Goal: Use online tool/utility: Utilize a website feature to perform a specific function

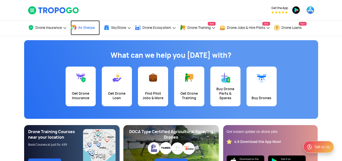
click at [83, 28] on span "Air Sherpa" at bounding box center [86, 28] width 17 height 4
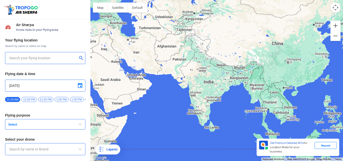
click at [54, 57] on input "text" at bounding box center [43, 58] width 68 height 6
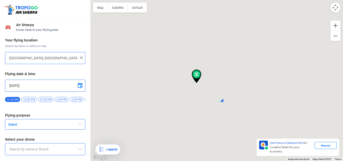
type input "[STREET_ADDRESS]"
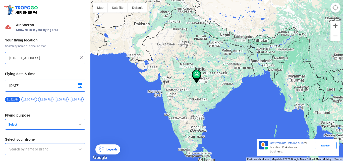
click at [80, 56] on img at bounding box center [81, 57] width 5 height 5
click at [52, 57] on input "text" at bounding box center [43, 58] width 68 height 6
type input "Block D, Visakhapatnam, Andhra Pradesh 530049, India"
click at [49, 71] on div "Your flying location Search by name or select on map Block D, Visakhapatnam, An…" at bounding box center [45, 104] width 90 height 139
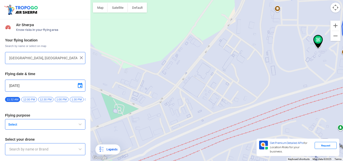
click at [80, 85] on span at bounding box center [80, 86] width 6 height 6
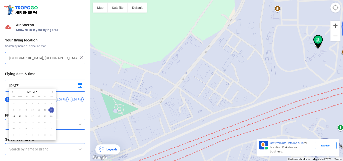
click at [77, 86] on div at bounding box center [171, 80] width 343 height 161
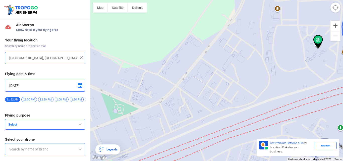
click at [78, 126] on span "button" at bounding box center [80, 124] width 6 height 6
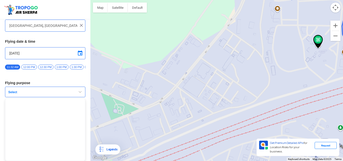
click at [80, 94] on span "button" at bounding box center [80, 92] width 6 height 6
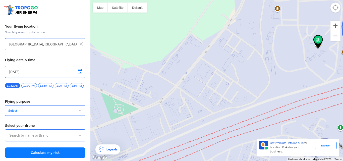
click at [77, 110] on span "button" at bounding box center [80, 110] width 6 height 6
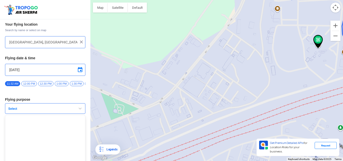
scroll to position [34, 0]
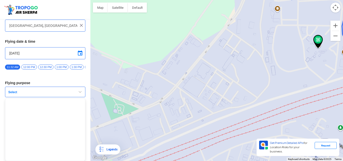
click at [79, 92] on span "button" at bounding box center [80, 92] width 6 height 6
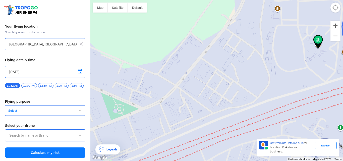
click at [79, 134] on span at bounding box center [80, 135] width 6 height 6
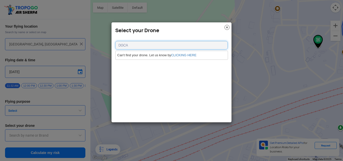
type input "DGCA"
click at [227, 27] on img at bounding box center [226, 27] width 5 height 5
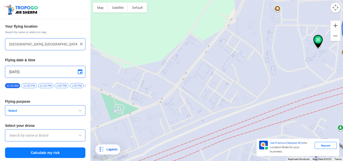
click at [78, 111] on span "button" at bounding box center [80, 110] width 6 height 6
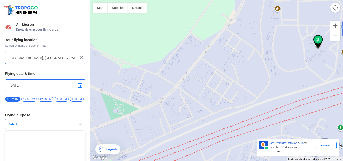
scroll to position [0, 0]
click at [59, 124] on button "Select" at bounding box center [45, 124] width 80 height 11
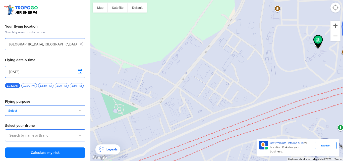
click at [77, 136] on span at bounding box center [80, 135] width 6 height 6
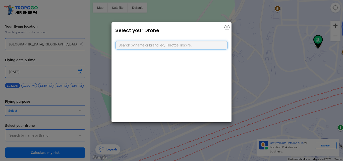
click at [135, 45] on input "text" at bounding box center [171, 45] width 112 height 9
type input "DGCA"
click at [226, 25] on img at bounding box center [226, 27] width 5 height 5
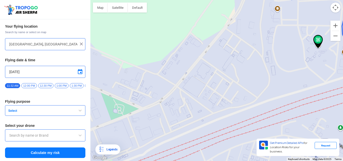
click at [77, 110] on span "button" at bounding box center [80, 110] width 6 height 6
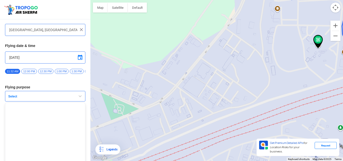
scroll to position [34, 0]
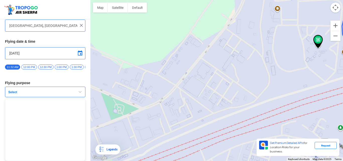
click at [80, 92] on span "button" at bounding box center [80, 92] width 6 height 6
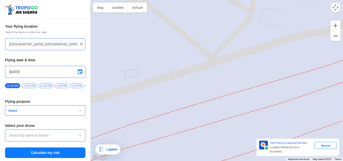
click at [334, 35] on button "Zoom out" at bounding box center [335, 36] width 10 height 10
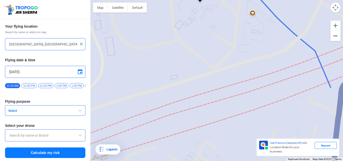
click at [334, 35] on button "Zoom out" at bounding box center [335, 36] width 10 height 10
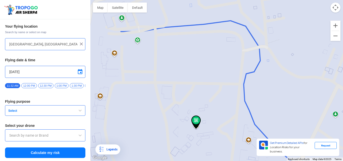
click at [79, 111] on span "button" at bounding box center [80, 110] width 6 height 6
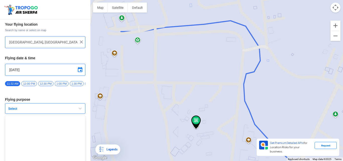
click at [79, 111] on span "button" at bounding box center [80, 108] width 6 height 6
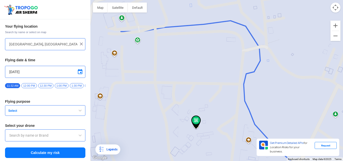
click at [68, 136] on input "text" at bounding box center [45, 135] width 72 height 6
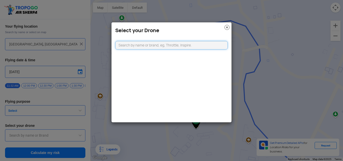
click at [131, 45] on input "text" at bounding box center [171, 45] width 112 height 9
click at [227, 27] on img at bounding box center [226, 27] width 5 height 5
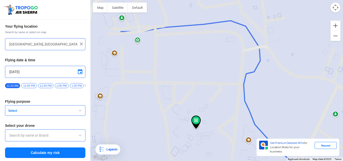
click at [75, 109] on button "Select" at bounding box center [45, 110] width 80 height 11
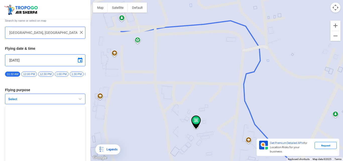
scroll to position [34, 0]
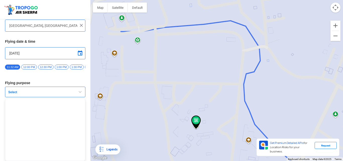
click at [77, 92] on span "button" at bounding box center [80, 92] width 6 height 6
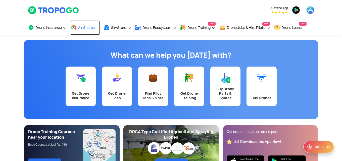
click at [81, 29] on span "Air Sherpa" at bounding box center [86, 28] width 17 height 4
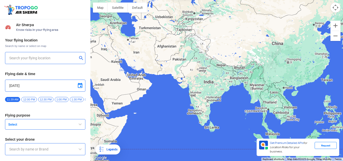
click at [76, 57] on div at bounding box center [45, 58] width 72 height 6
click at [80, 57] on button "submit" at bounding box center [82, 58] width 6 height 5
click at [53, 58] on input "text" at bounding box center [43, 58] width 68 height 6
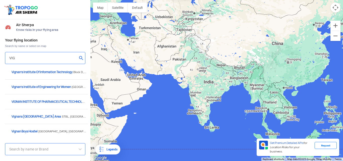
type input "HIG-56, Duvvada, Phase I, Phase 1, Visakhapatnam, Andhra Pradesh 530049, India"
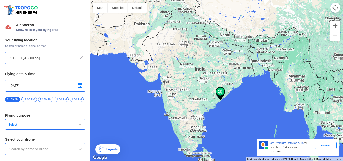
click at [80, 57] on img at bounding box center [81, 57] width 5 height 5
click at [49, 56] on input "text" at bounding box center [43, 58] width 68 height 6
type input "Block D, Visakhapatnam, Andhra Pradesh 530049, India"
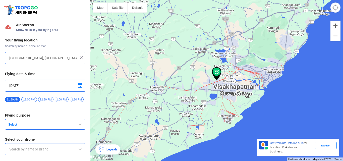
click at [80, 124] on span "button" at bounding box center [80, 124] width 6 height 6
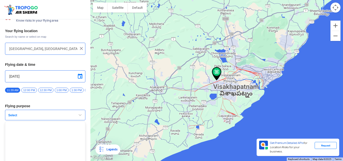
scroll to position [34, 0]
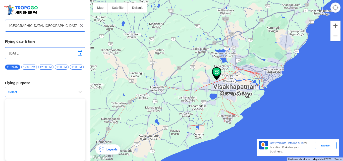
click at [77, 93] on span "button" at bounding box center [80, 92] width 6 height 6
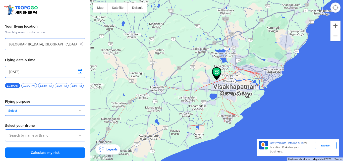
scroll to position [16, 0]
click at [78, 134] on span at bounding box center [80, 135] width 6 height 6
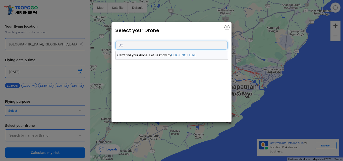
type input "D"
click at [227, 27] on img at bounding box center [226, 27] width 5 height 5
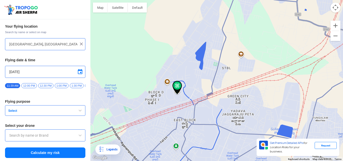
click at [81, 110] on span "button" at bounding box center [80, 110] width 6 height 6
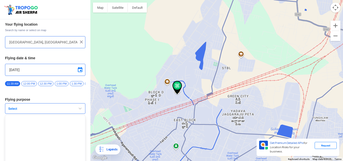
click at [39, 110] on span "Select" at bounding box center [37, 109] width 63 height 4
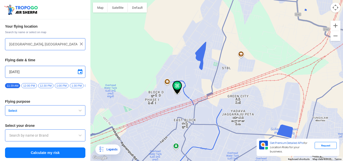
click at [13, 112] on span "Select" at bounding box center [37, 111] width 63 height 4
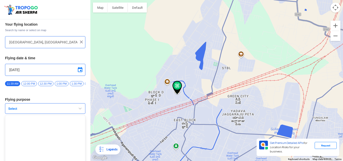
click at [14, 111] on span "Select" at bounding box center [37, 109] width 63 height 4
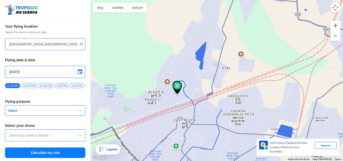
click at [25, 136] on input "text" at bounding box center [45, 135] width 72 height 6
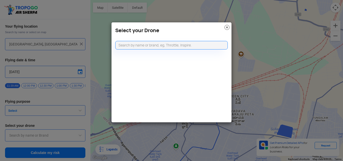
click at [226, 27] on img at bounding box center [226, 27] width 5 height 5
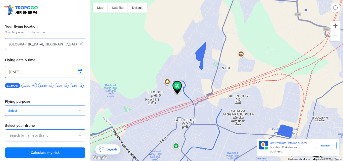
click at [77, 135] on span at bounding box center [80, 135] width 6 height 6
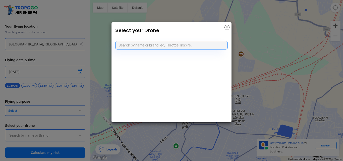
click at [228, 27] on img at bounding box center [226, 27] width 5 height 5
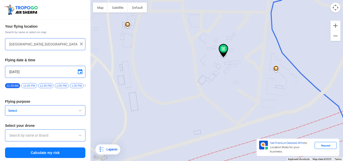
click at [77, 109] on span "button" at bounding box center [80, 110] width 6 height 6
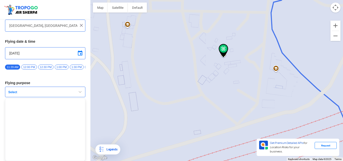
click at [80, 90] on span "button" at bounding box center [80, 92] width 6 height 6
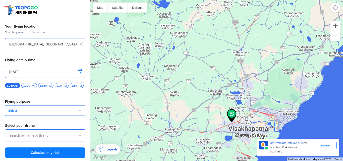
click at [61, 134] on input "text" at bounding box center [45, 135] width 72 height 6
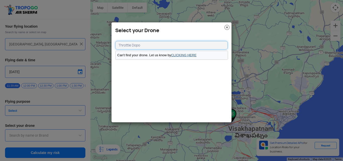
type input "Throttle Dopo"
click at [178, 55] on link "CLICKING HERE" at bounding box center [183, 55] width 25 height 4
click at [179, 55] on link "CLICKING HERE" at bounding box center [183, 55] width 25 height 4
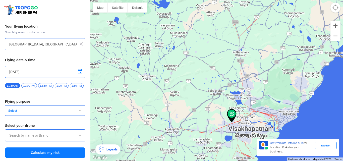
click at [179, 55] on body "Location Risk Score Air Sherpa Know risks in your flying area Your flying locat…" at bounding box center [171, 80] width 343 height 161
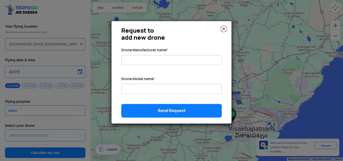
click at [222, 27] on img at bounding box center [223, 29] width 7 height 7
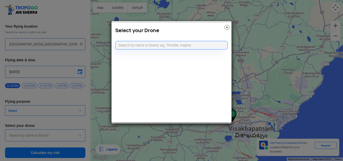
click at [229, 26] on img at bounding box center [226, 27] width 5 height 5
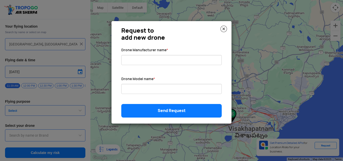
click at [223, 29] on img at bounding box center [223, 29] width 7 height 7
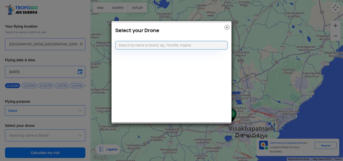
click at [223, 29] on h3 "Select your Drone" at bounding box center [171, 30] width 112 height 6
click at [196, 46] on input "text" at bounding box center [171, 45] width 112 height 9
type input "Throttle Dopo"
click at [227, 27] on img at bounding box center [226, 27] width 5 height 5
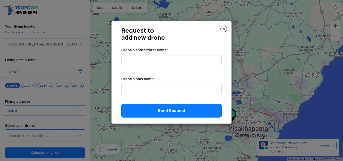
click at [189, 113] on div "Send Request" at bounding box center [171, 111] width 108 height 14
click at [225, 29] on img at bounding box center [223, 29] width 7 height 7
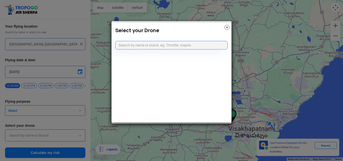
click at [227, 26] on img at bounding box center [226, 27] width 5 height 5
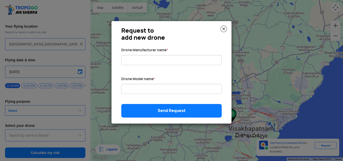
click at [225, 27] on img at bounding box center [223, 29] width 7 height 7
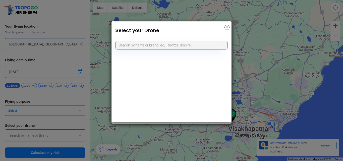
click at [226, 28] on img at bounding box center [226, 27] width 5 height 5
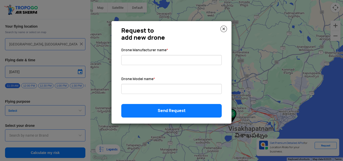
click at [226, 28] on img at bounding box center [223, 29] width 7 height 7
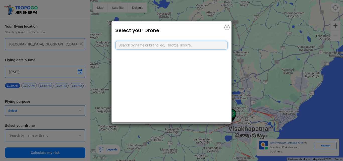
click at [226, 28] on img at bounding box center [226, 27] width 5 height 5
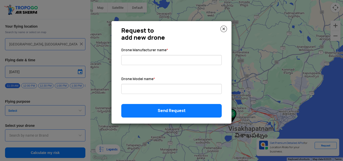
click at [57, 109] on modal-container "Request to add new drone Drone Manufacturer name * Drone Model name * Send Requ…" at bounding box center [171, 80] width 343 height 161
click at [225, 31] on img at bounding box center [223, 29] width 7 height 7
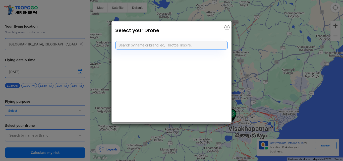
click at [226, 26] on img at bounding box center [226, 27] width 5 height 5
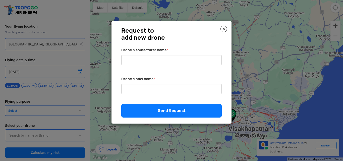
click at [224, 28] on img at bounding box center [223, 29] width 7 height 7
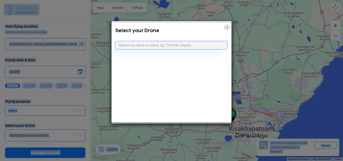
click at [224, 28] on h3 "Select your Drone" at bounding box center [171, 30] width 112 height 6
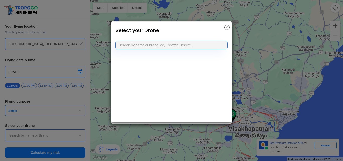
click at [227, 27] on img at bounding box center [226, 27] width 5 height 5
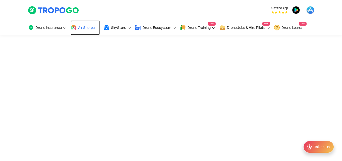
click at [82, 28] on span "Air Sherpa" at bounding box center [86, 28] width 17 height 4
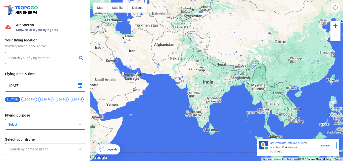
type input "[STREET_ADDRESS]"
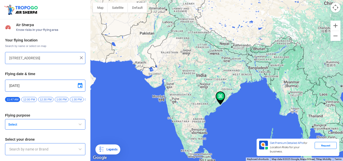
type input "Lookout VTOL_Tactical"
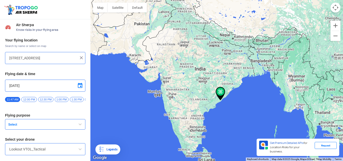
click at [69, 58] on input "[STREET_ADDRESS]" at bounding box center [43, 58] width 68 height 6
click at [80, 58] on img at bounding box center [81, 57] width 5 height 5
click at [56, 60] on input "text" at bounding box center [43, 58] width 68 height 6
type input "[GEOGRAPHIC_DATA], [GEOGRAPHIC_DATA] 530049, [GEOGRAPHIC_DATA]"
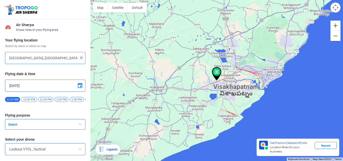
click at [27, 124] on button "Select" at bounding box center [45, 124] width 80 height 11
click at [80, 124] on span "button" at bounding box center [80, 124] width 6 height 6
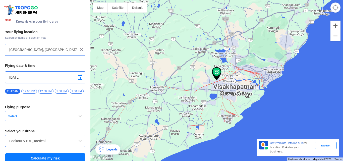
scroll to position [16, 0]
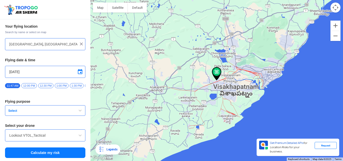
click at [13, 111] on span "Select" at bounding box center [37, 111] width 63 height 4
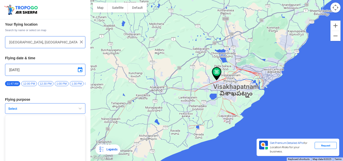
click at [80, 110] on span "button" at bounding box center [80, 108] width 6 height 6
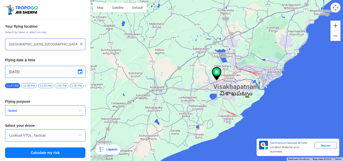
click at [79, 110] on span "button" at bounding box center [80, 110] width 6 height 6
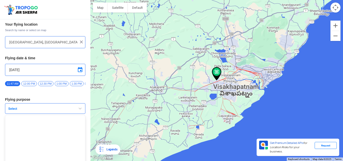
scroll to position [34, 0]
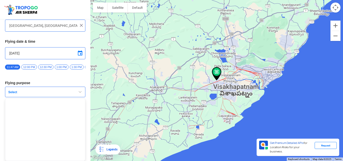
click at [79, 92] on span "button" at bounding box center [80, 92] width 6 height 6
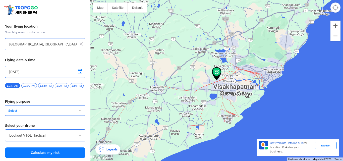
scroll to position [16, 0]
click at [79, 92] on div "Your flying location Search by name or select on map [GEOGRAPHIC_DATA], [GEOGRA…" at bounding box center [45, 91] width 90 height 139
click at [78, 109] on span "button" at bounding box center [80, 110] width 6 height 6
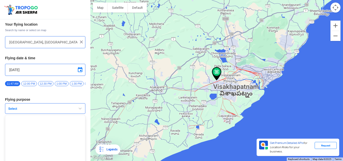
click at [78, 109] on span "button" at bounding box center [80, 108] width 6 height 6
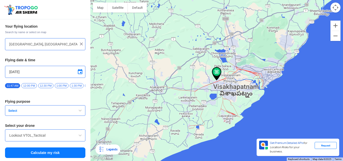
click at [79, 136] on span at bounding box center [80, 135] width 6 height 6
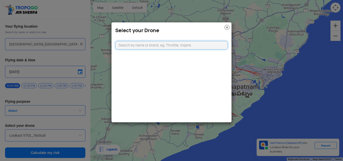
type input "t"
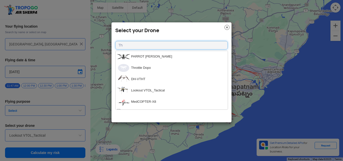
type input "Th"
click at [151, 66] on li "Throttle Dopo" at bounding box center [171, 67] width 112 height 11
type input "Throttle Dopo"
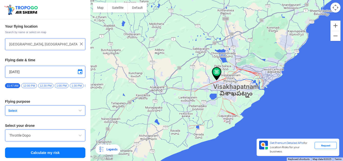
click at [80, 109] on span "button" at bounding box center [80, 110] width 6 height 6
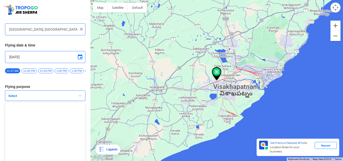
scroll to position [34, 0]
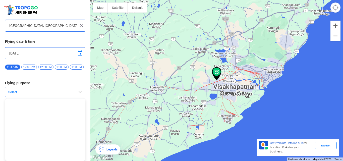
click at [80, 92] on span "button" at bounding box center [80, 92] width 6 height 6
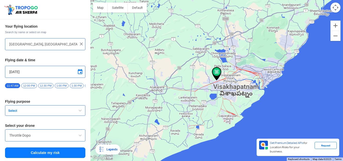
click at [13, 110] on span "Select" at bounding box center [37, 111] width 63 height 4
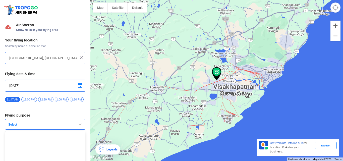
scroll to position [34, 0]
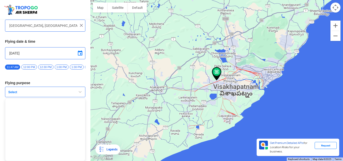
click at [80, 91] on span "button" at bounding box center [80, 92] width 6 height 6
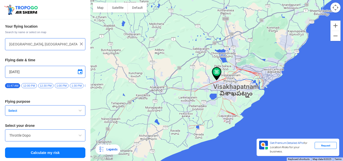
scroll to position [16, 0]
click at [15, 111] on span "Select" at bounding box center [37, 111] width 63 height 4
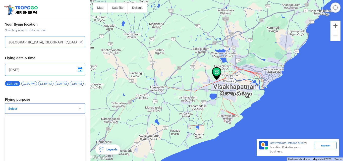
scroll to position [34, 0]
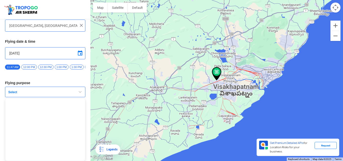
click at [78, 93] on span "button" at bounding box center [80, 92] width 6 height 6
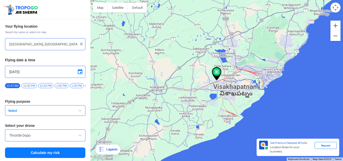
scroll to position [16, 0]
